Goal: Information Seeking & Learning: Find specific fact

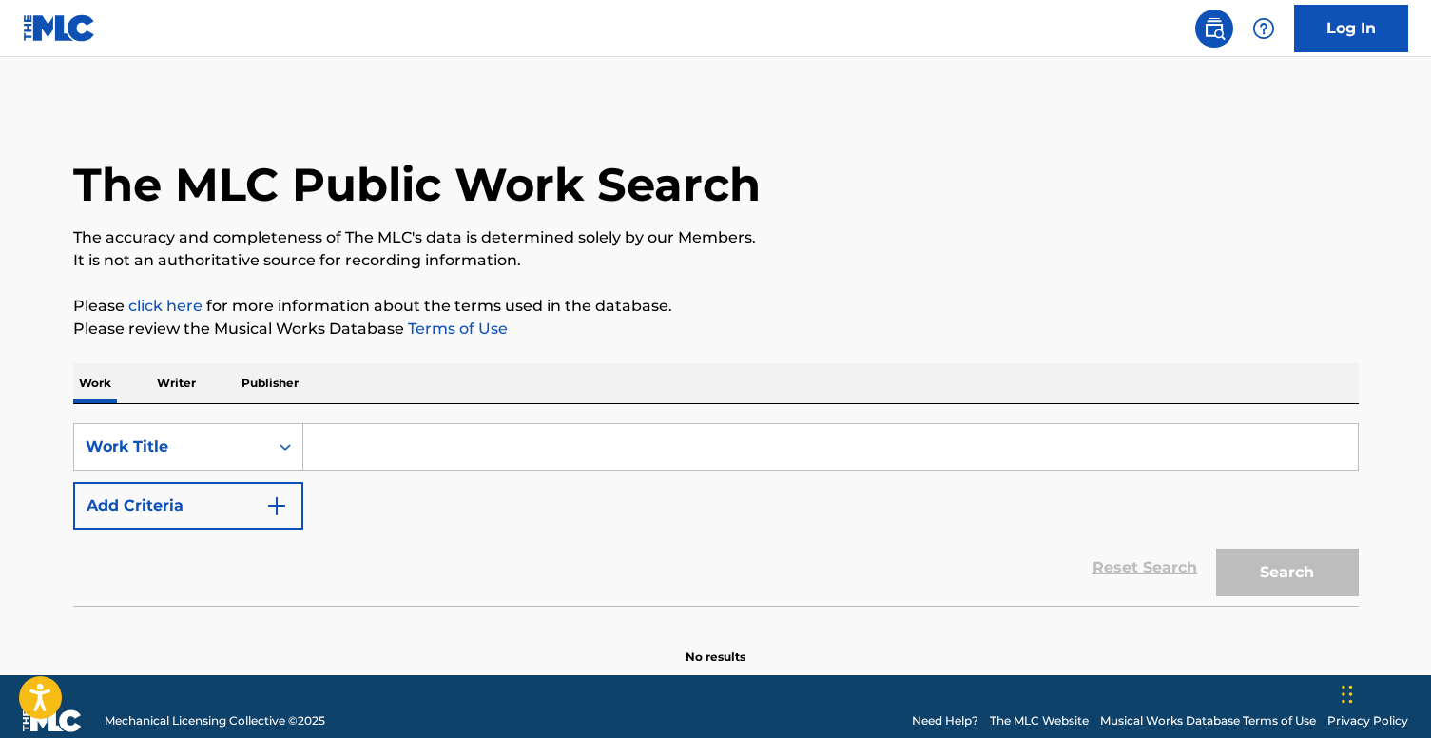
click at [367, 458] on input "Search Form" at bounding box center [830, 447] width 1054 height 46
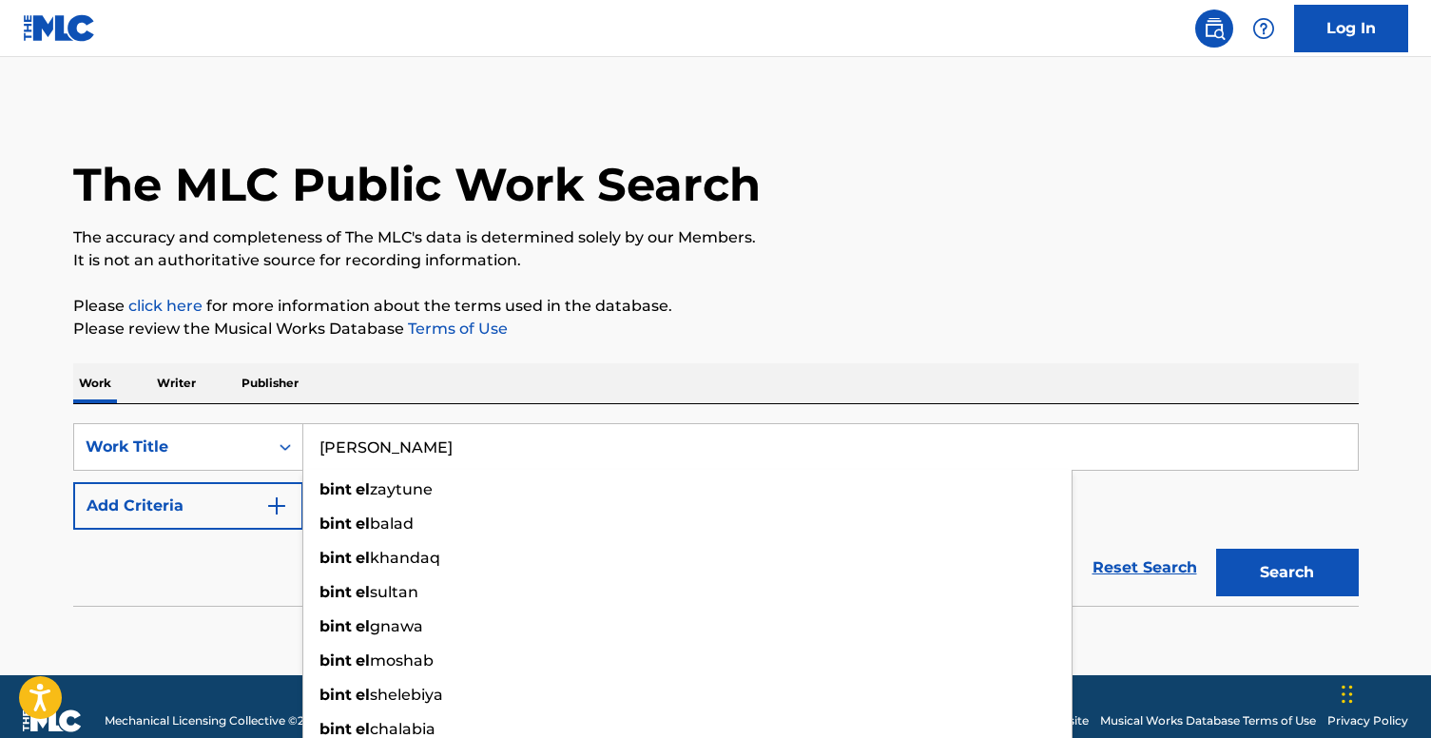
click at [468, 453] on input "[PERSON_NAME]" at bounding box center [830, 447] width 1054 height 46
paste input "jabal"
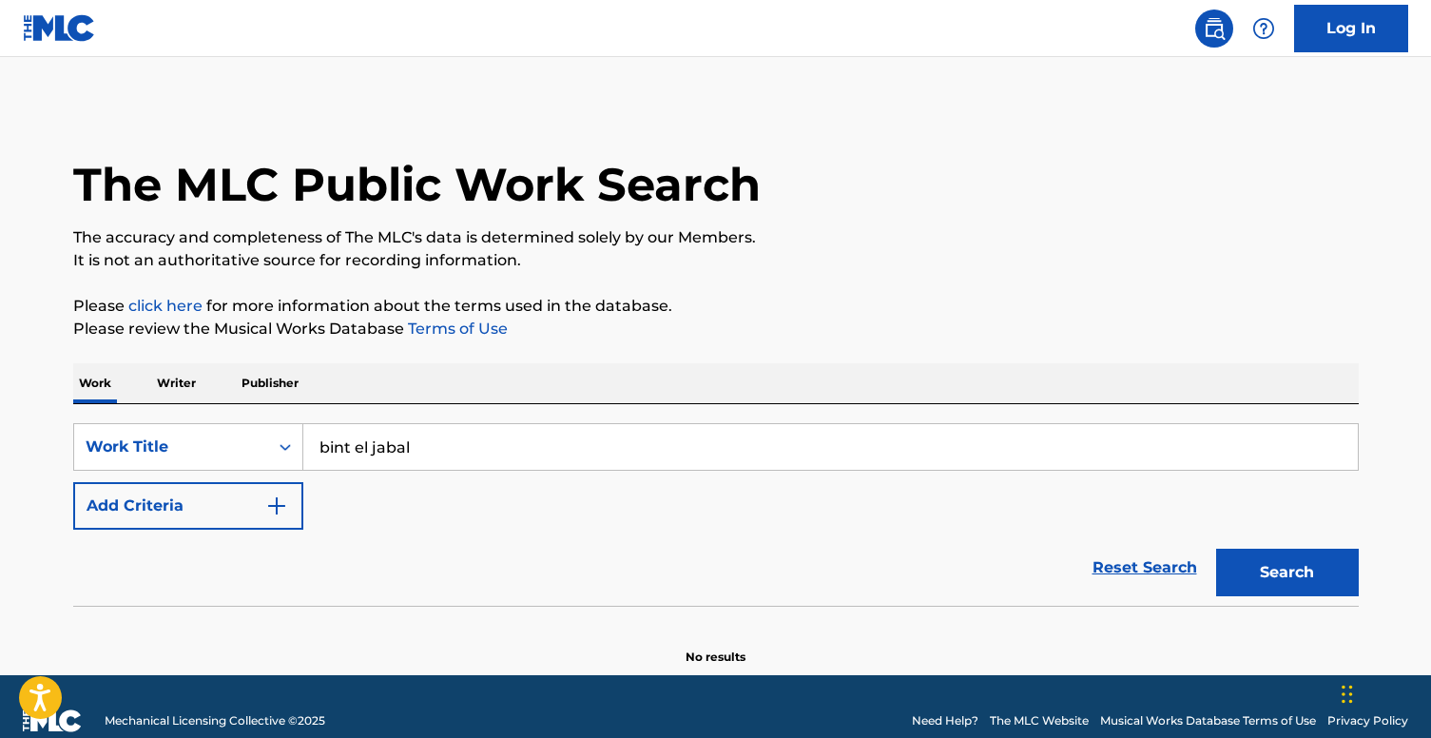
click at [1288, 551] on button "Search" at bounding box center [1287, 573] width 143 height 48
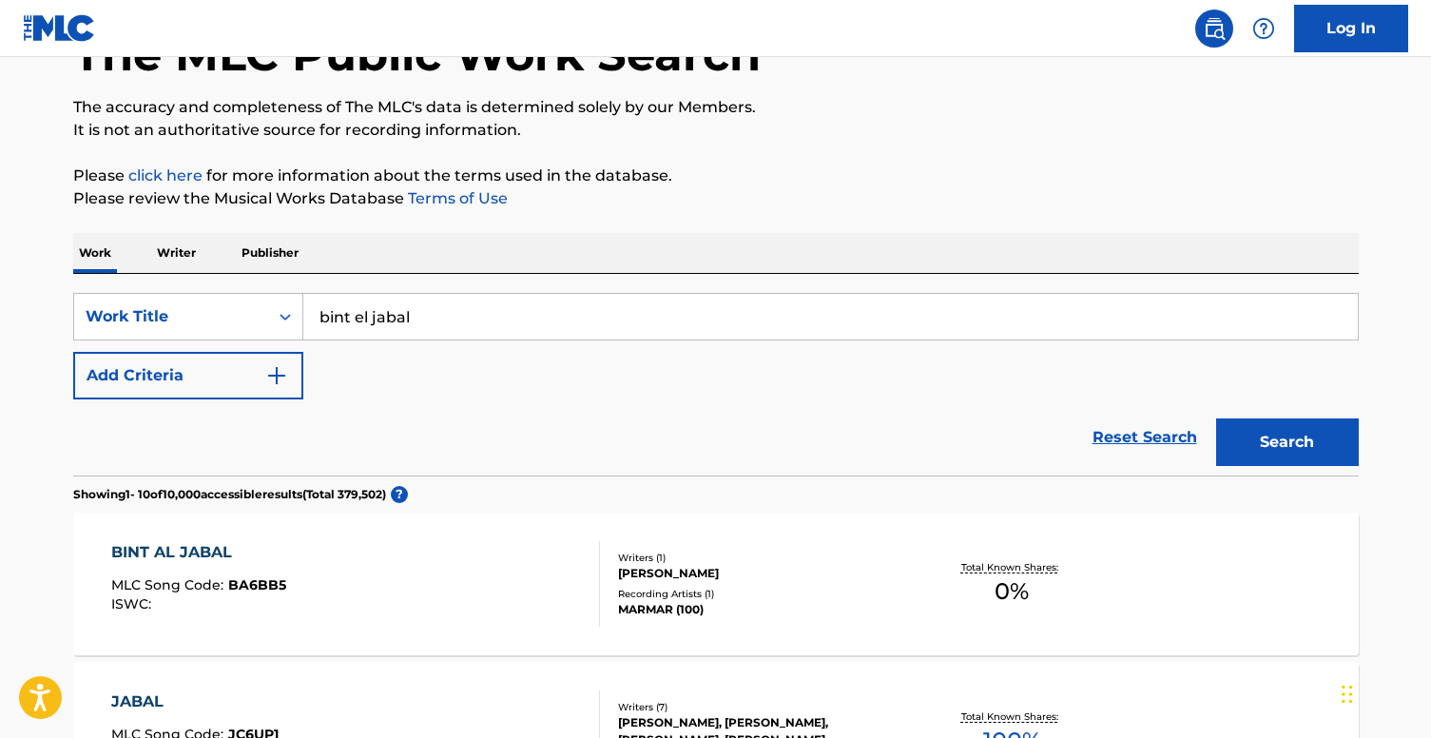
scroll to position [110, 0]
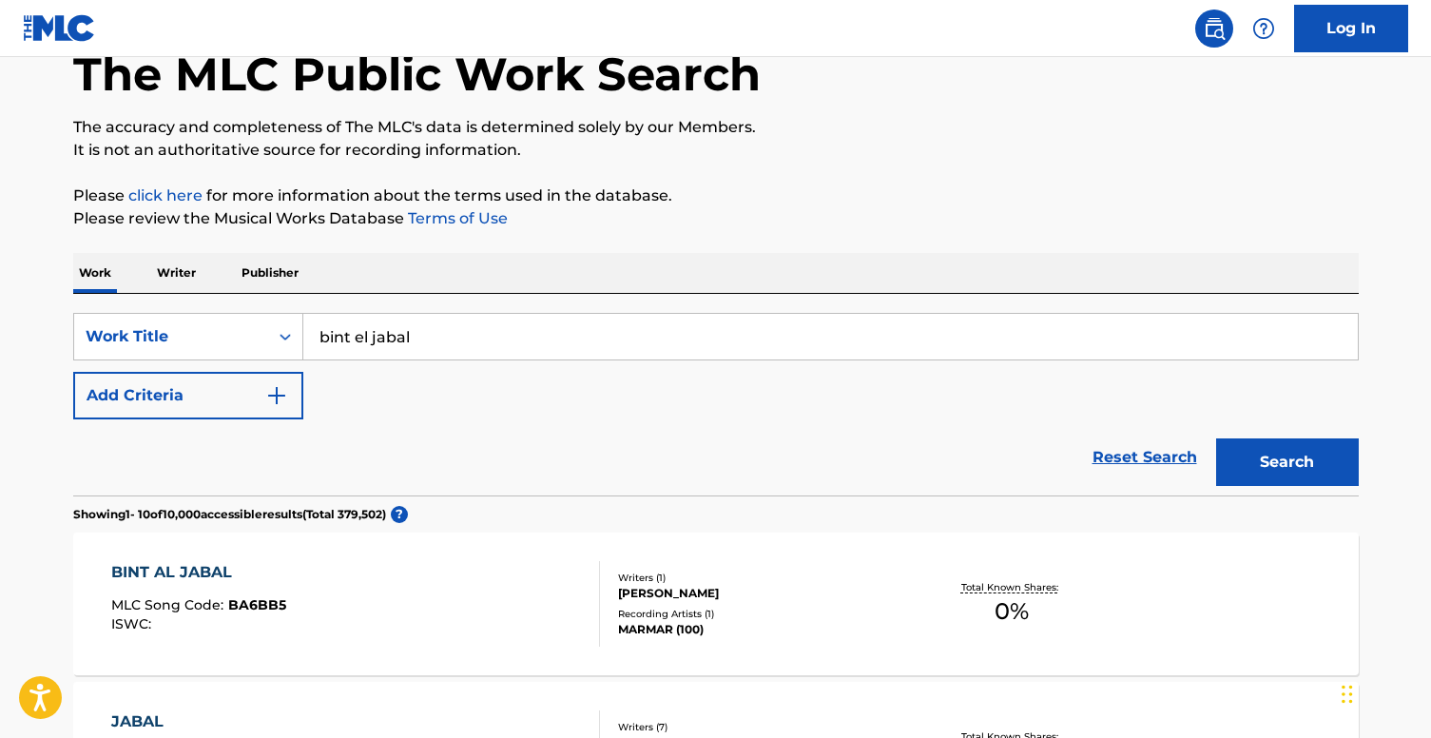
click at [255, 406] on button "Add Criteria" at bounding box center [188, 396] width 230 height 48
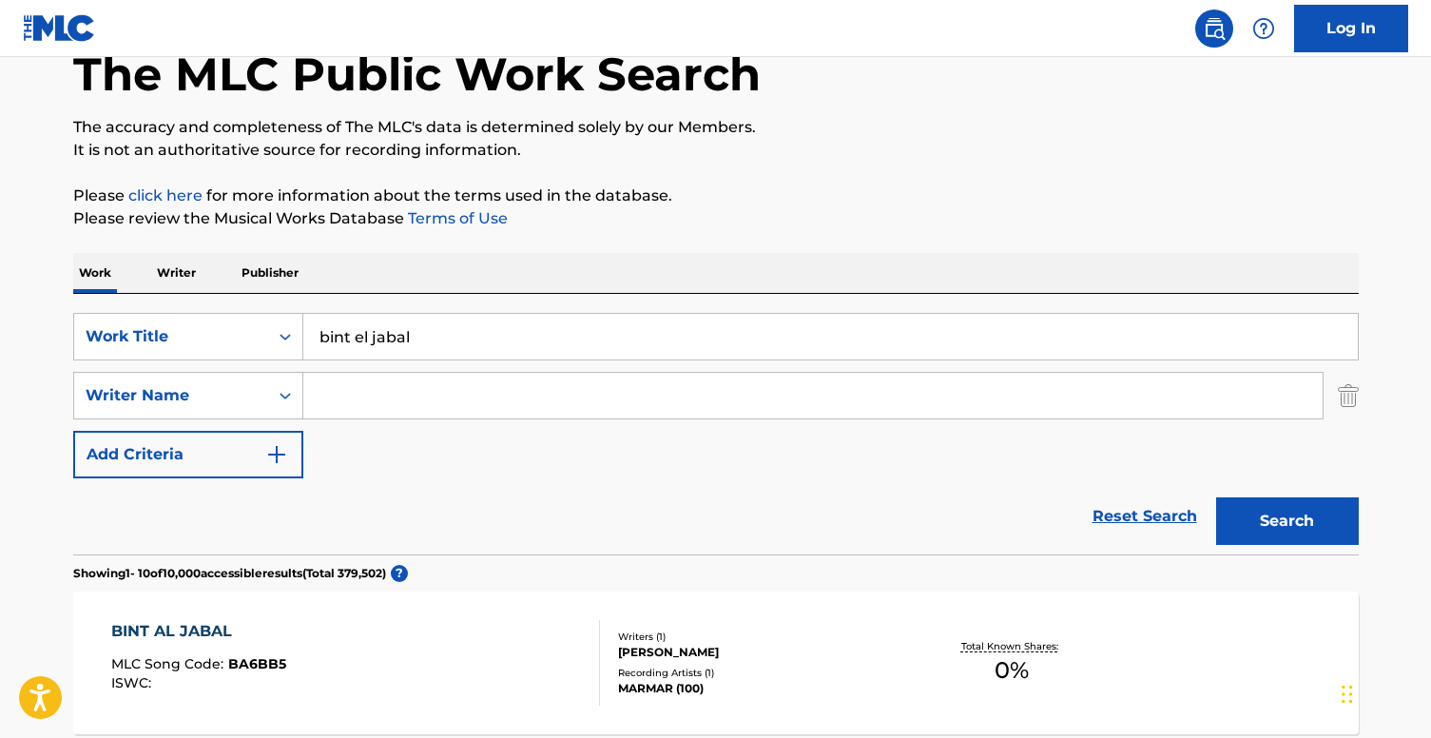
click at [376, 377] on input "Search Form" at bounding box center [812, 396] width 1019 height 46
click at [434, 336] on input "bint el jabal" at bounding box center [830, 337] width 1054 height 46
type input "\"
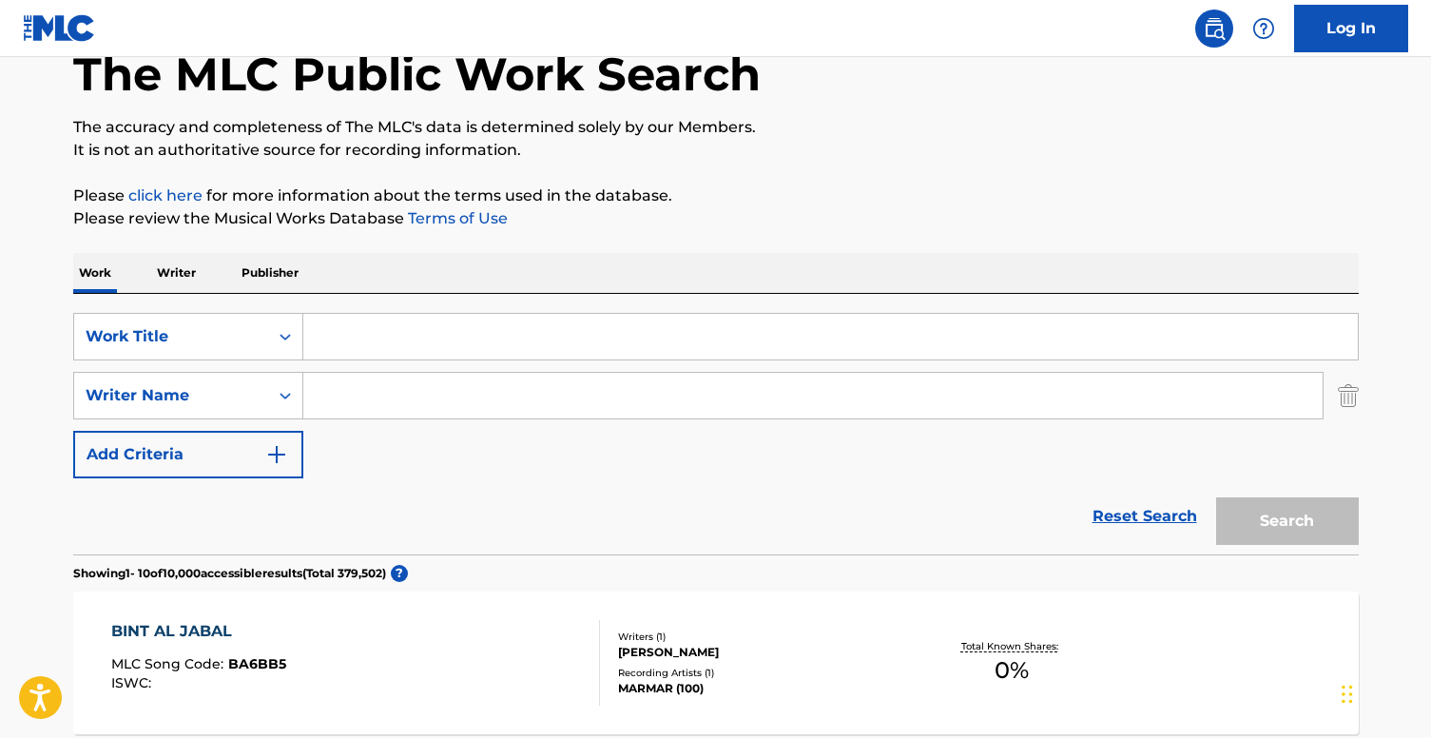
click at [431, 397] on input "Search Form" at bounding box center [812, 396] width 1019 height 46
type input "[PERSON_NAME]"
click at [1319, 518] on div "Search" at bounding box center [1282, 516] width 152 height 76
click at [795, 341] on input "Search Form" at bounding box center [830, 337] width 1054 height 46
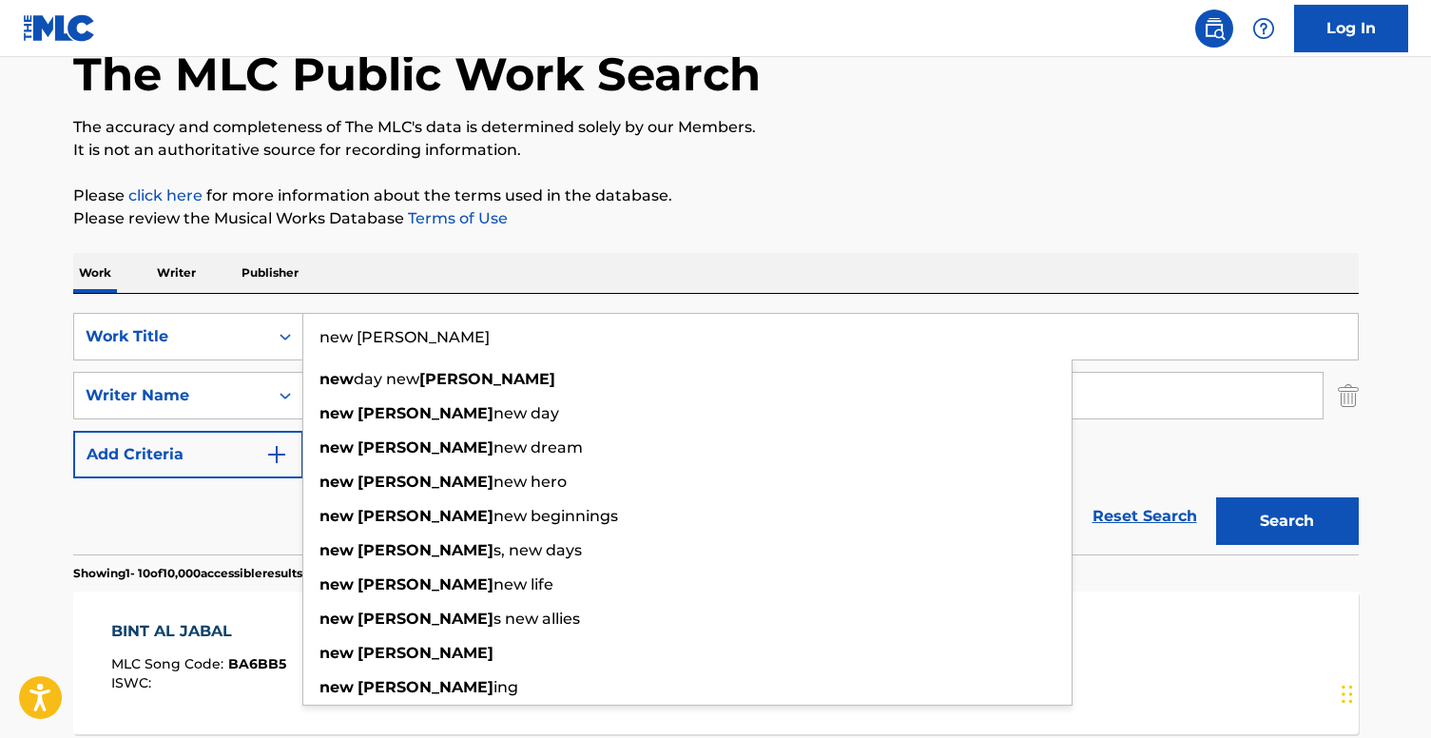
type input "new [PERSON_NAME]"
click at [1326, 514] on button "Search" at bounding box center [1287, 521] width 143 height 48
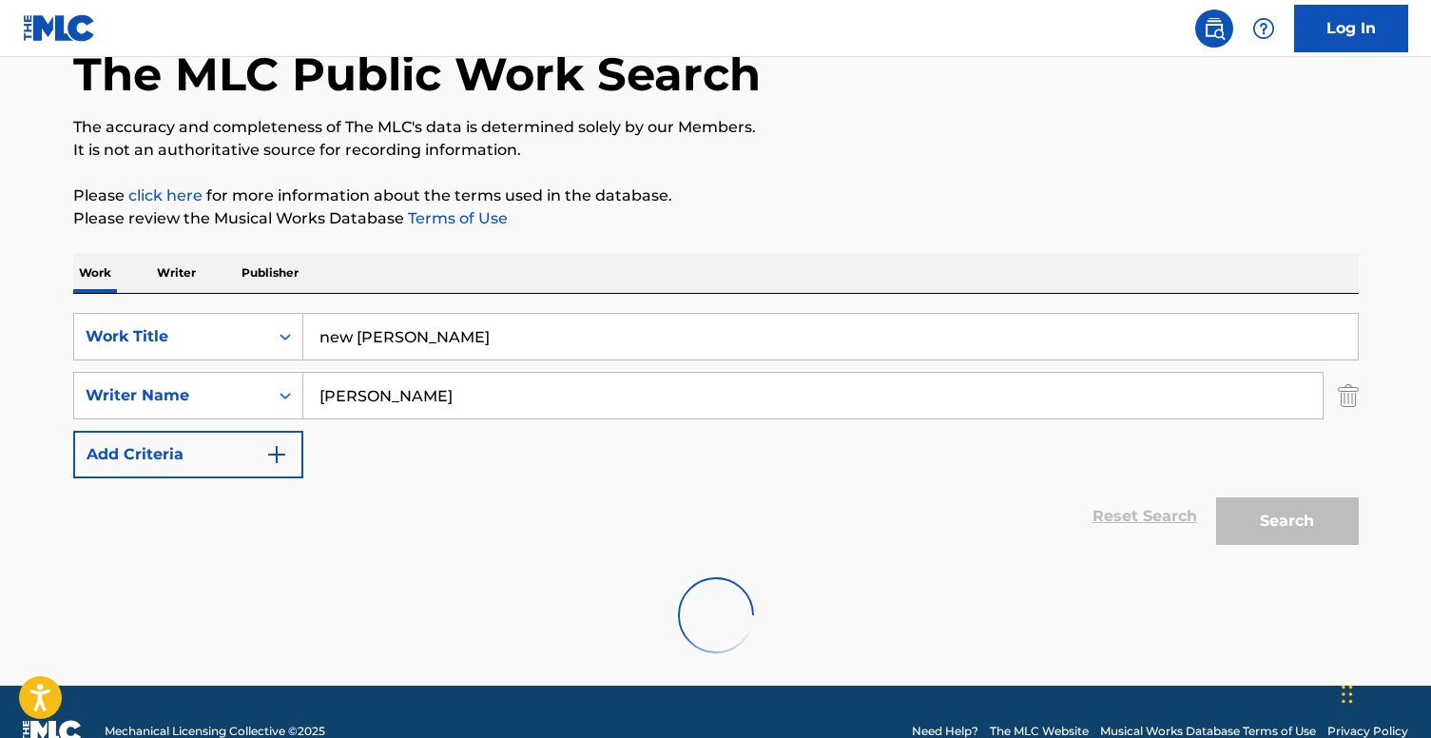
scroll to position [87, 0]
